Goal: Task Accomplishment & Management: Complete application form

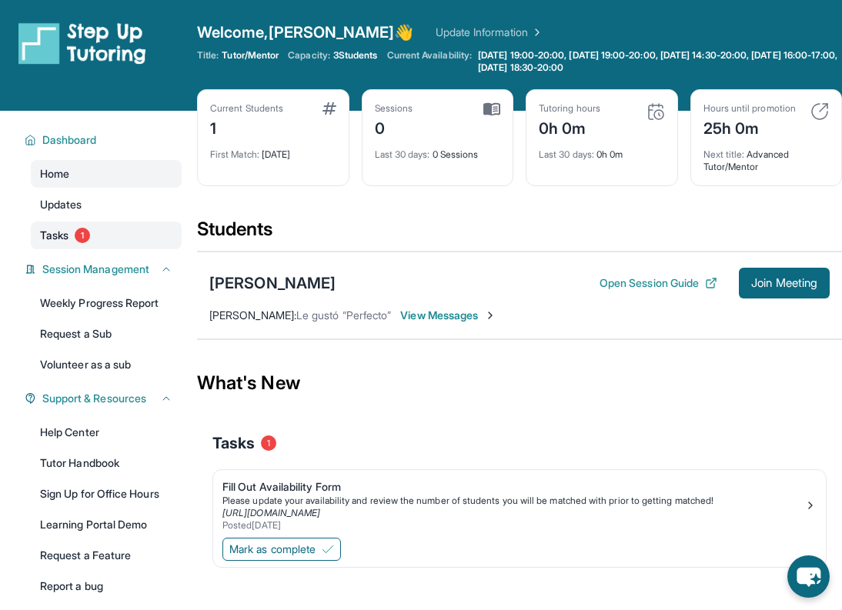
click at [89, 247] on link "Tasks 1" at bounding box center [106, 236] width 151 height 28
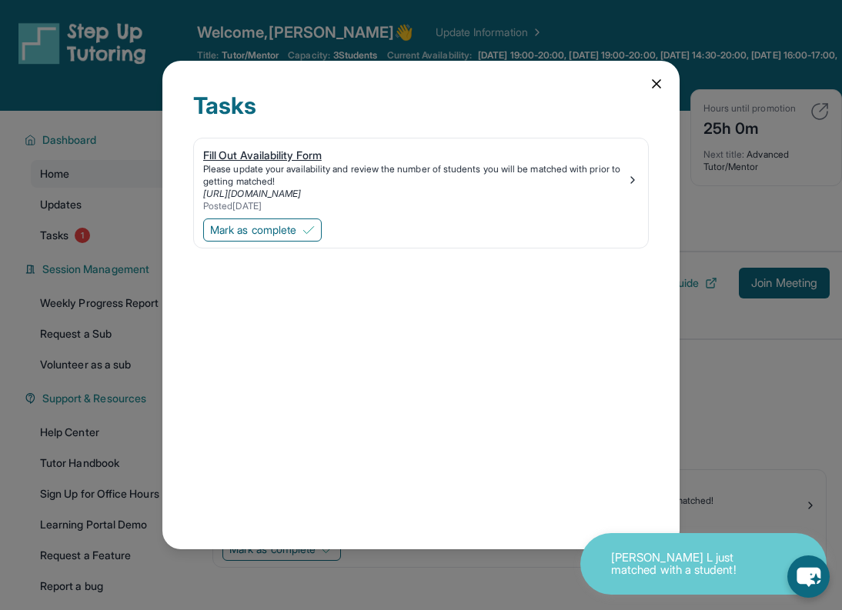
click at [399, 199] on div "[URL][DOMAIN_NAME]" at bounding box center [414, 194] width 423 height 12
click at [253, 236] on span "Mark as complete" at bounding box center [253, 229] width 86 height 15
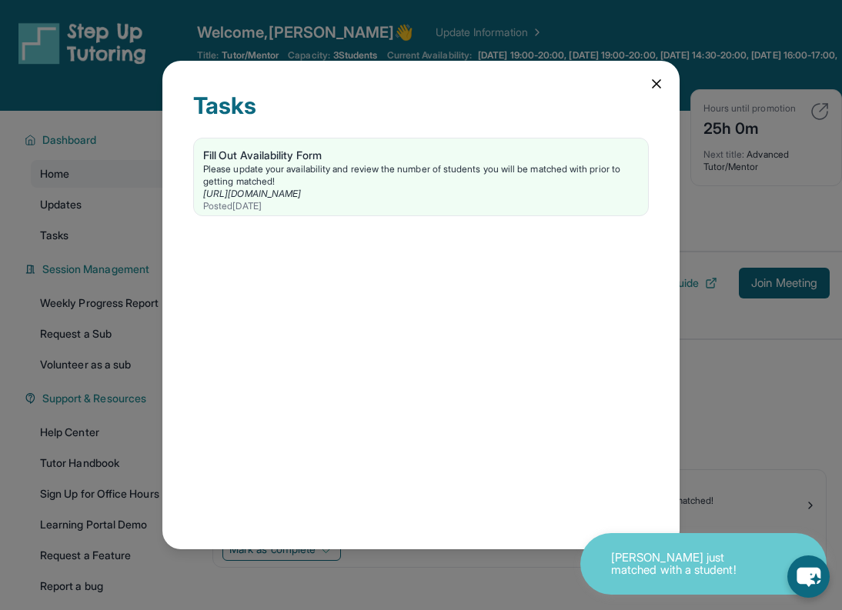
click at [657, 75] on div "Tasks Fill Out Availability Form Please update your availability and review the…" at bounding box center [420, 305] width 517 height 488
click at [656, 79] on icon at bounding box center [656, 83] width 15 height 15
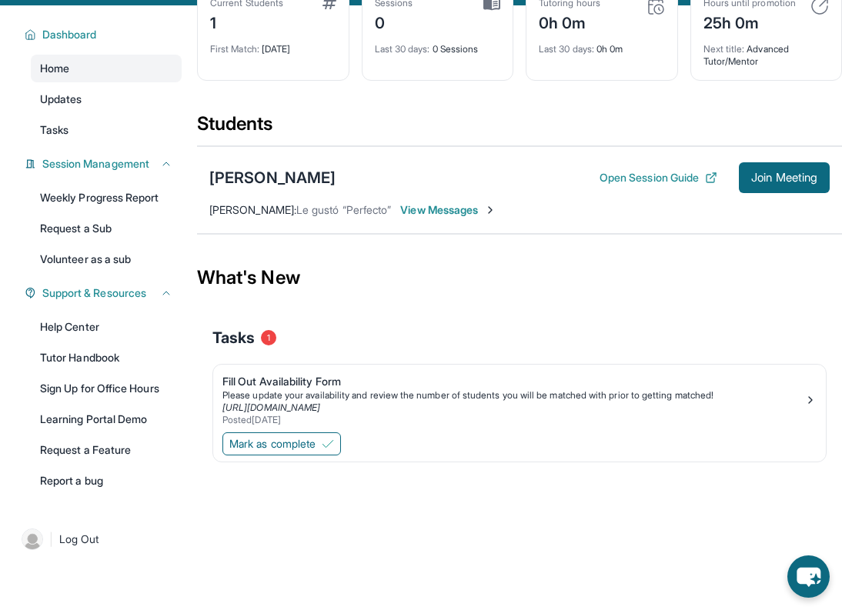
scroll to position [111, 0]
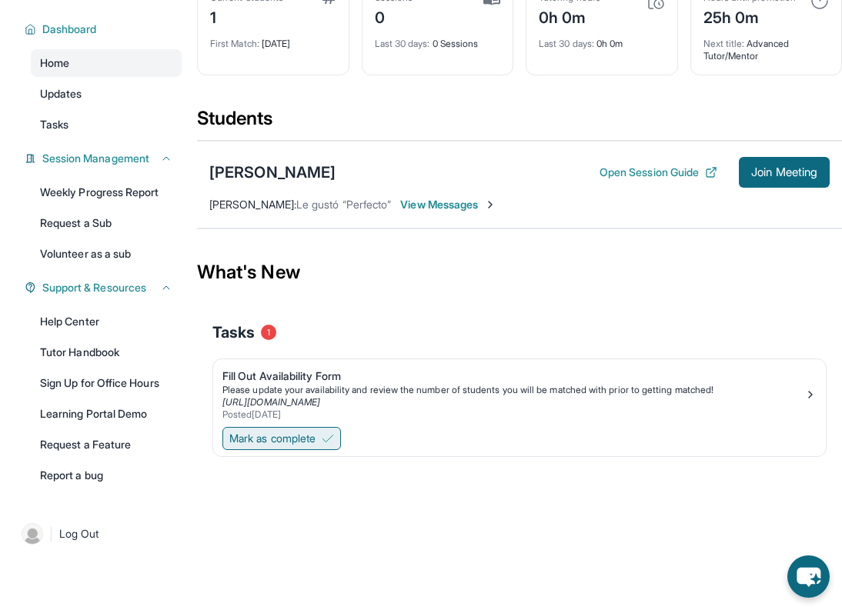
click at [313, 439] on span "Mark as complete" at bounding box center [272, 438] width 86 height 15
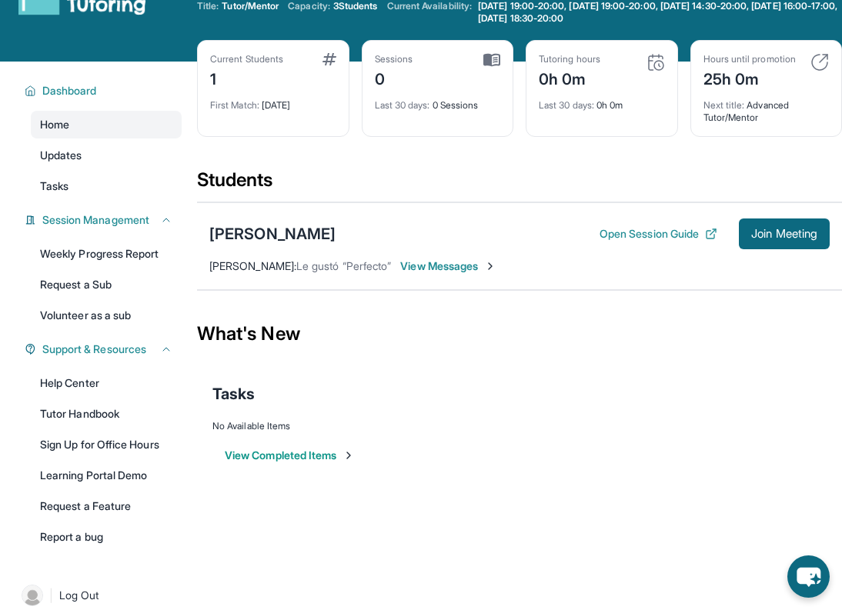
scroll to position [0, 0]
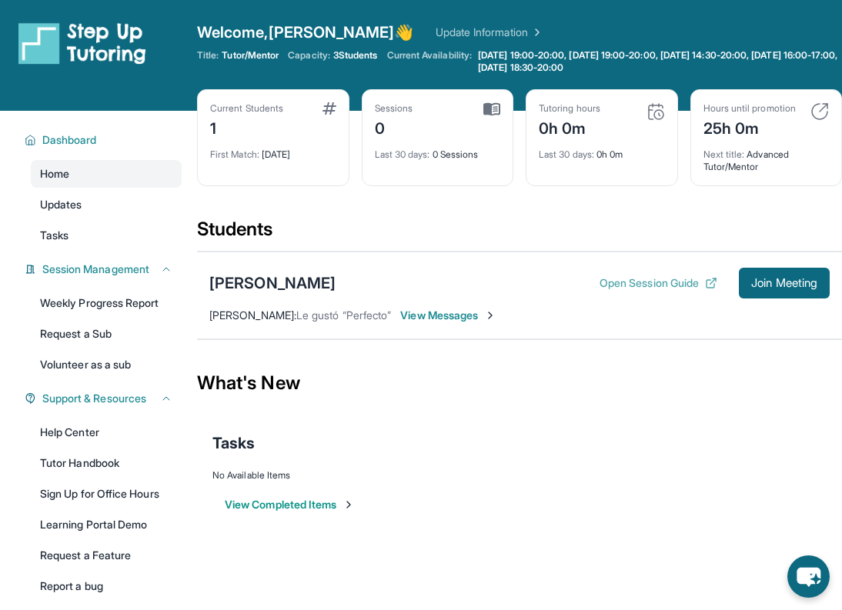
click at [622, 282] on button "Open Session Guide" at bounding box center [659, 283] width 118 height 15
